Goal: Find specific page/section: Find specific page/section

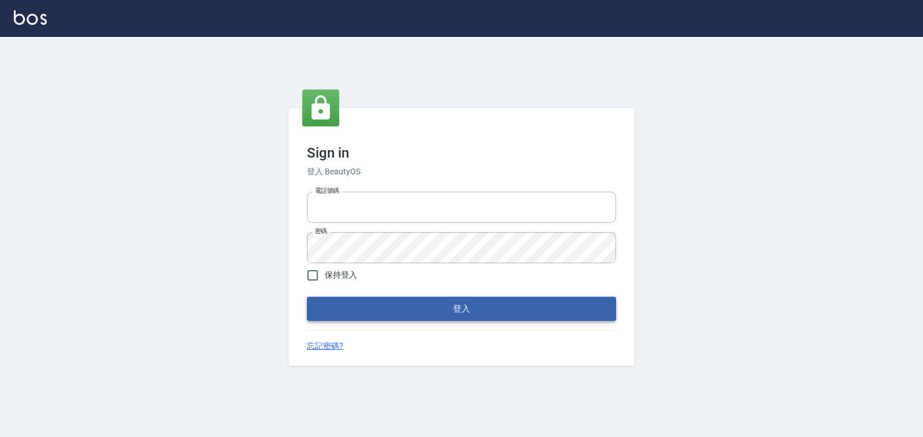
type input "0938245198"
click at [372, 308] on button "登入" at bounding box center [461, 309] width 309 height 24
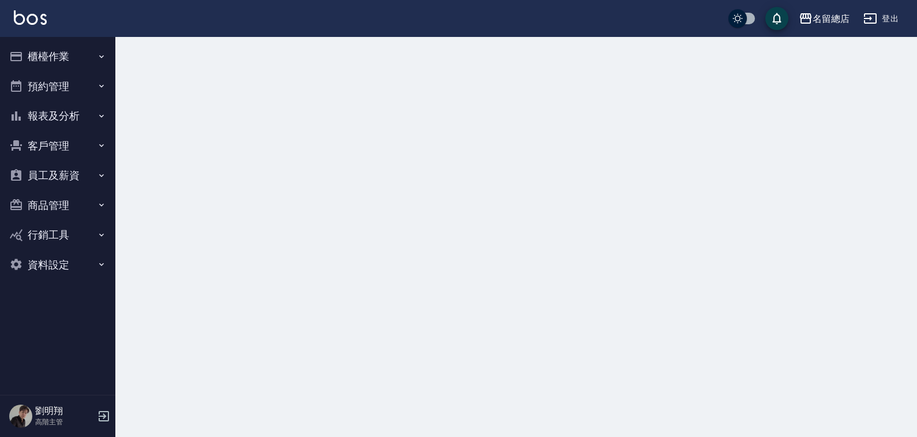
click at [50, 166] on button "員工及薪資" at bounding box center [58, 175] width 106 height 30
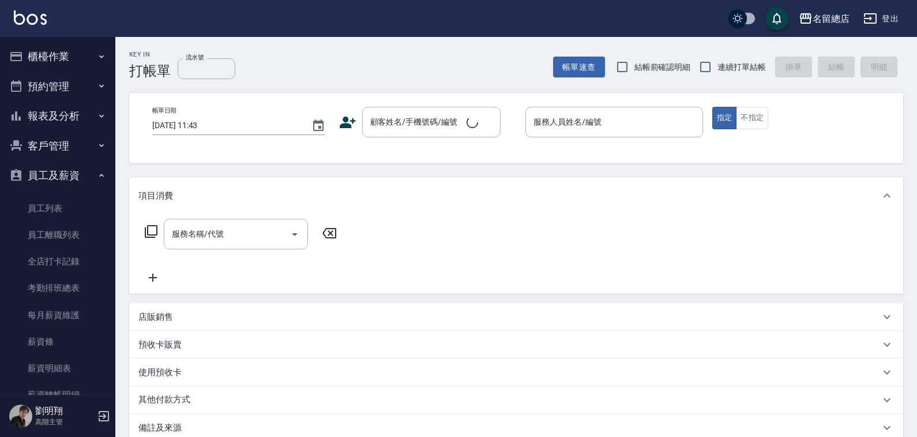
click at [59, 119] on button "報表及分析" at bounding box center [58, 116] width 106 height 30
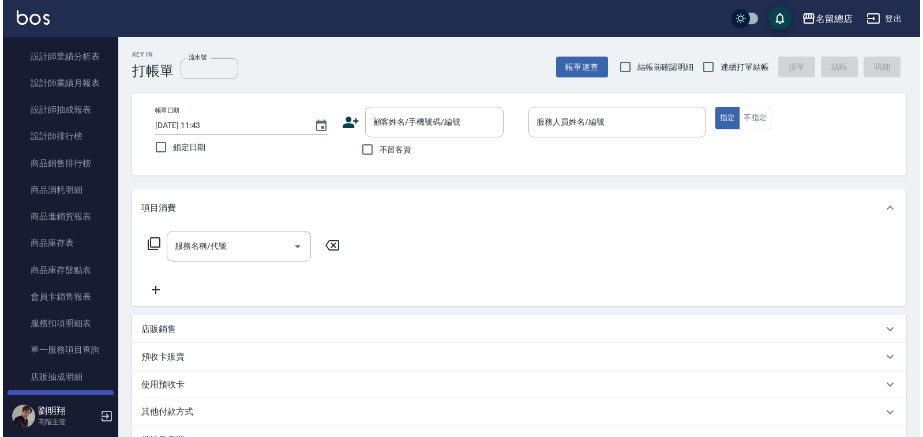
scroll to position [808, 0]
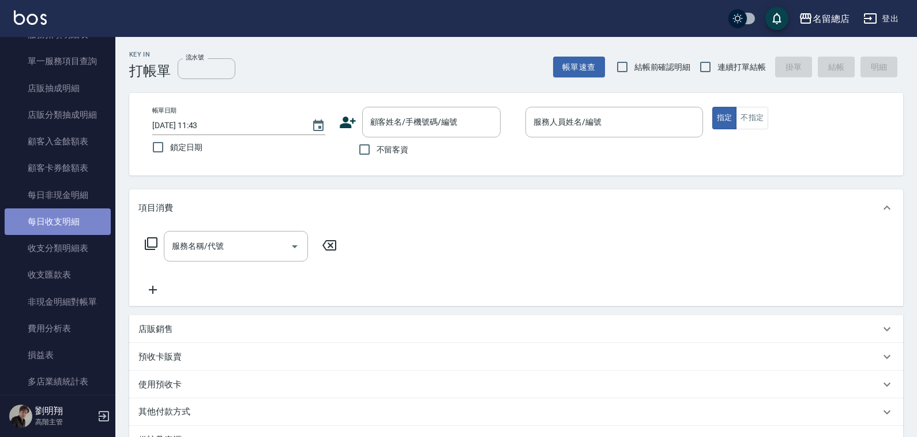
click at [72, 218] on link "每日收支明細" at bounding box center [58, 221] width 106 height 27
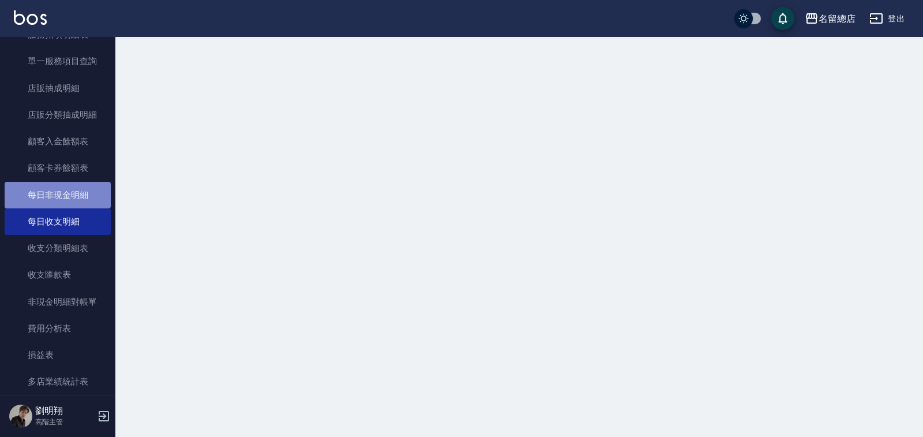
click at [71, 199] on link "每日非現金明細" at bounding box center [58, 195] width 106 height 27
